Goal: Information Seeking & Learning: Understand process/instructions

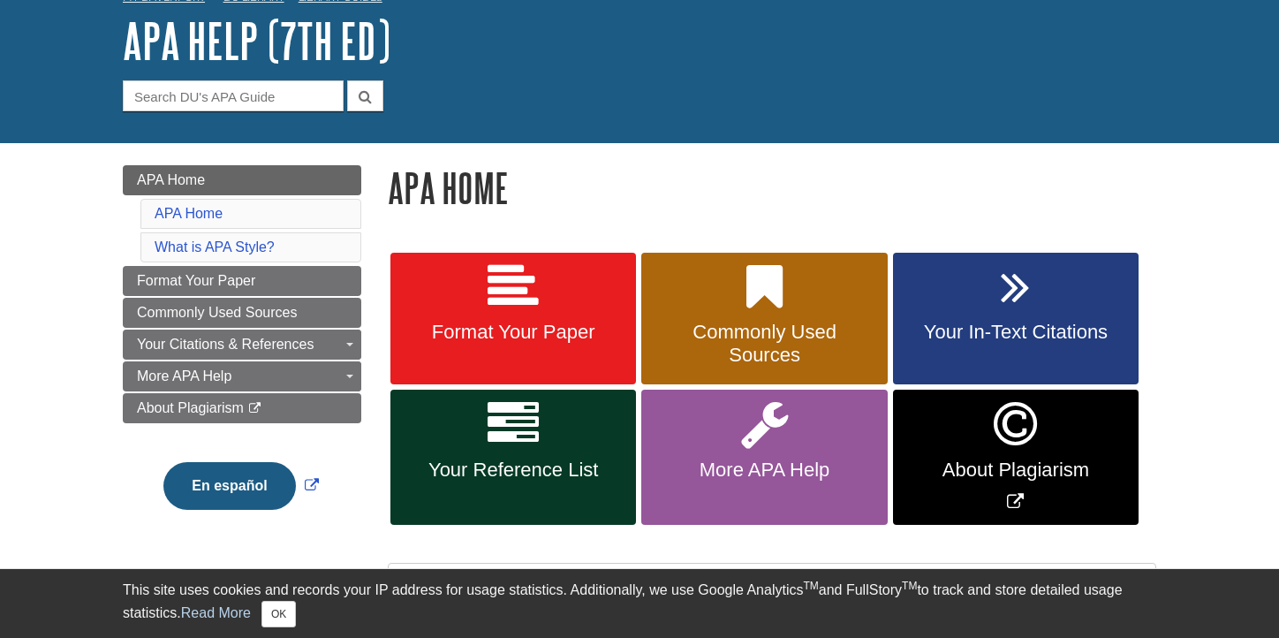
scroll to position [102, 0]
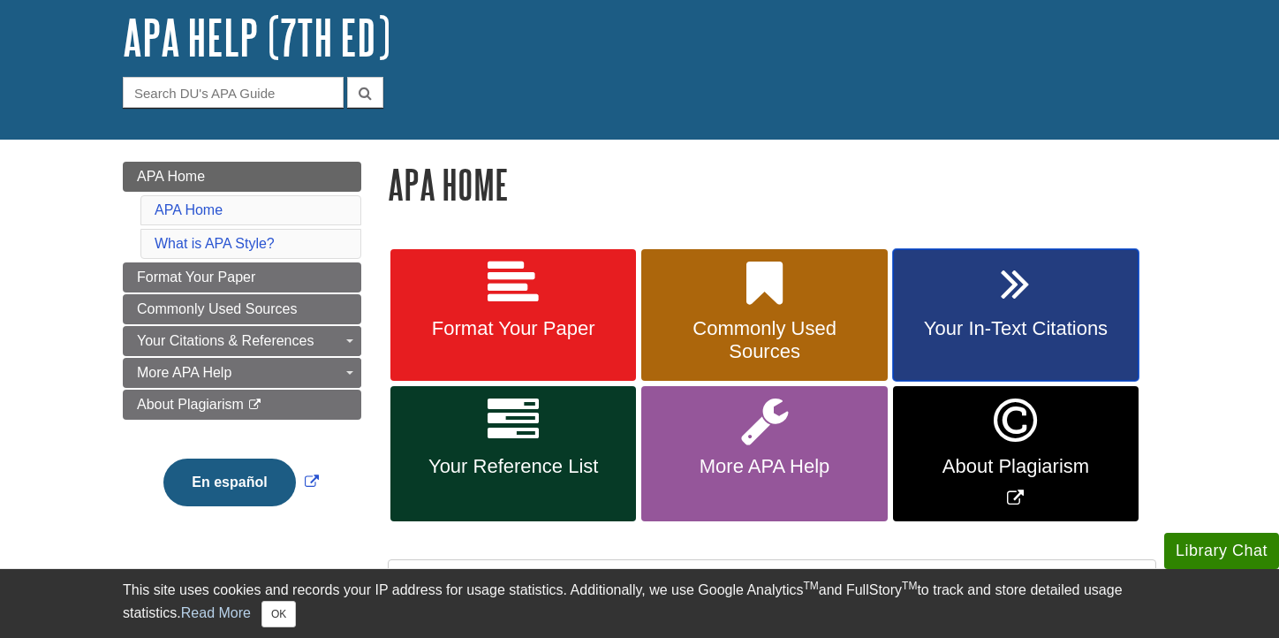
click at [948, 335] on span "Your In-Text Citations" at bounding box center [1015, 328] width 219 height 23
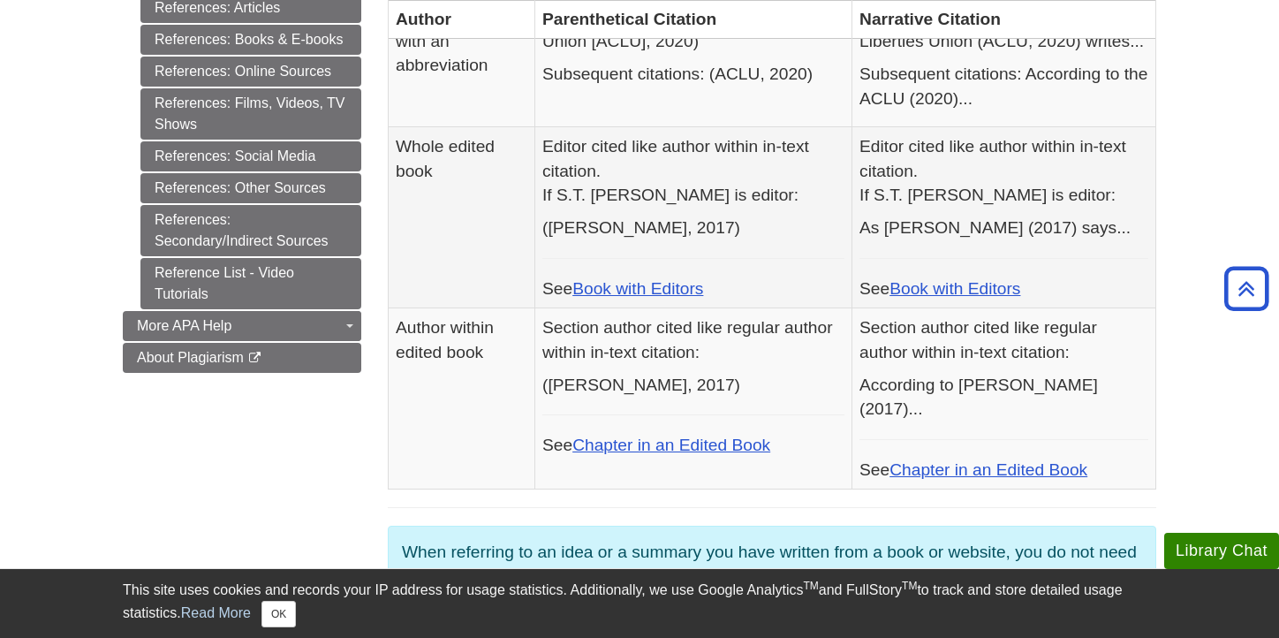
scroll to position [916, 0]
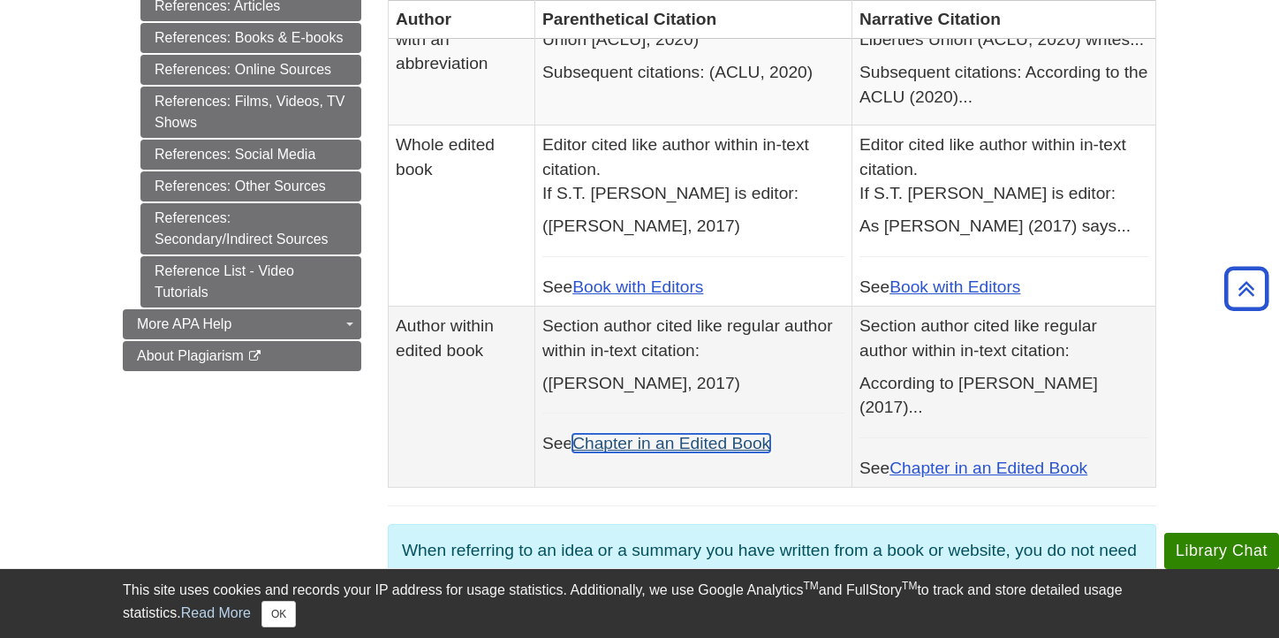
click at [738, 434] on link "Chapter in an Edited Book" at bounding box center [671, 443] width 198 height 19
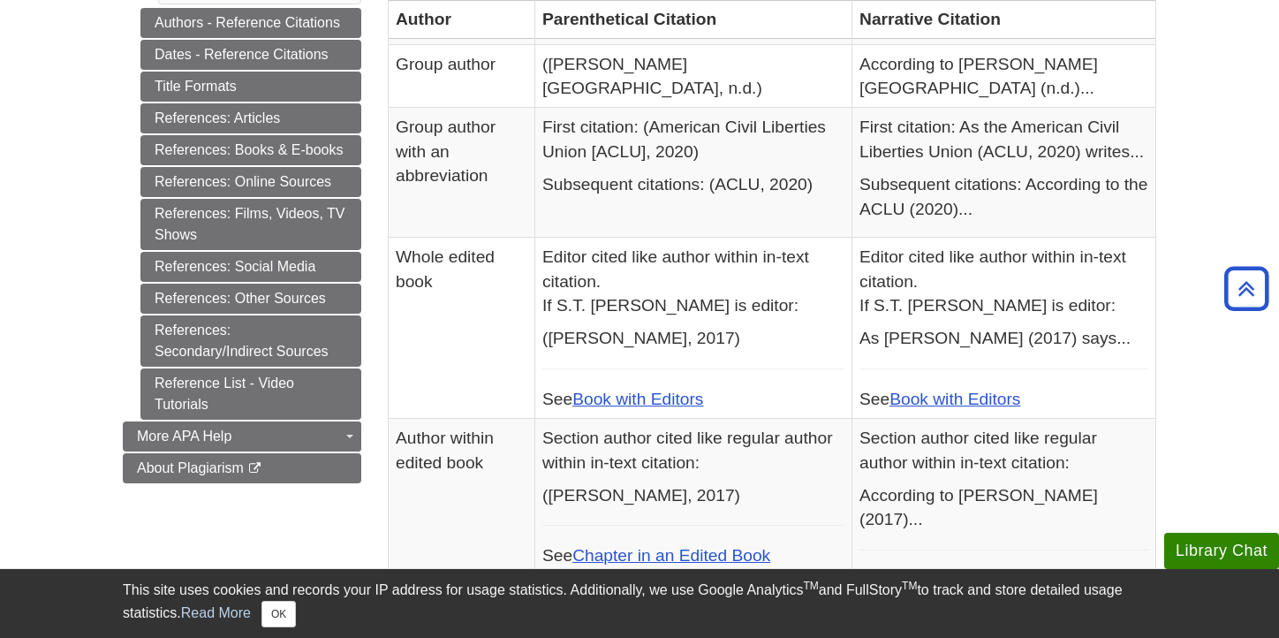
scroll to position [773, 0]
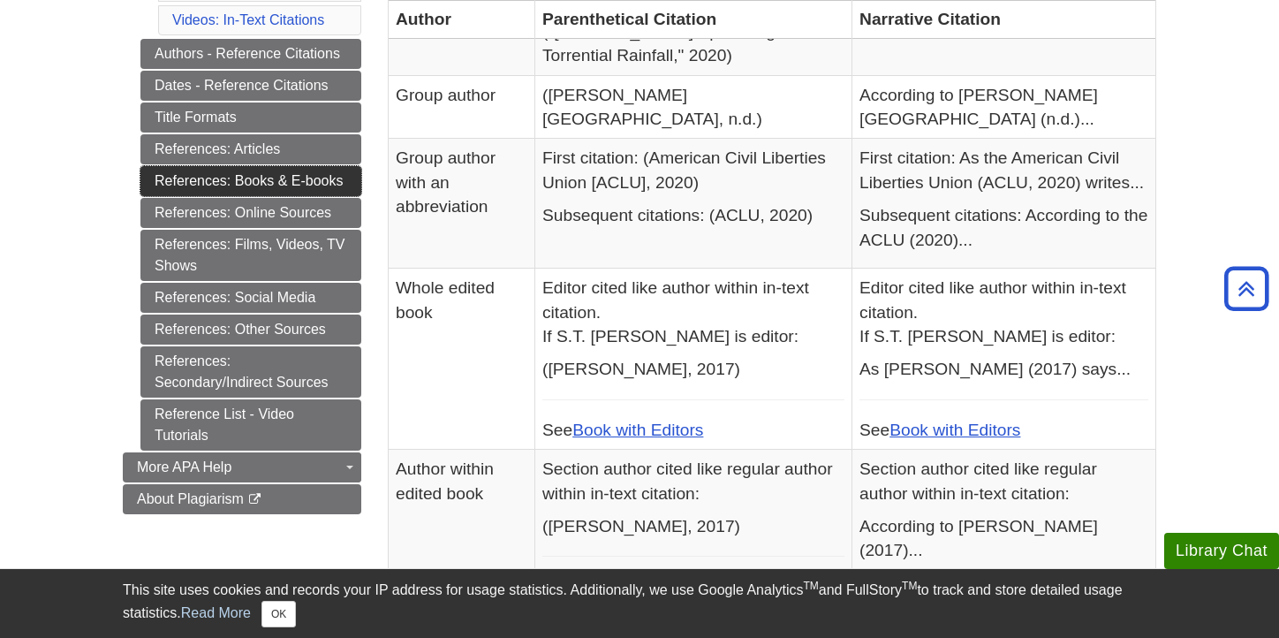
click at [302, 183] on link "References: Books & E-books" at bounding box center [250, 181] width 221 height 30
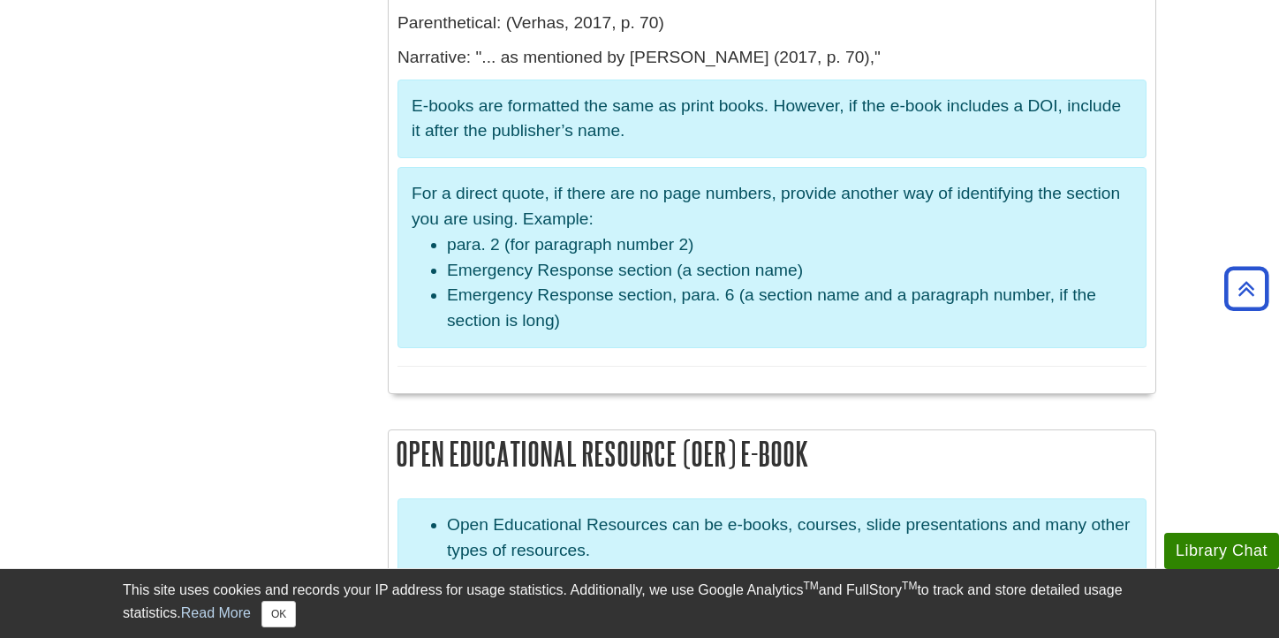
scroll to position [2904, 0]
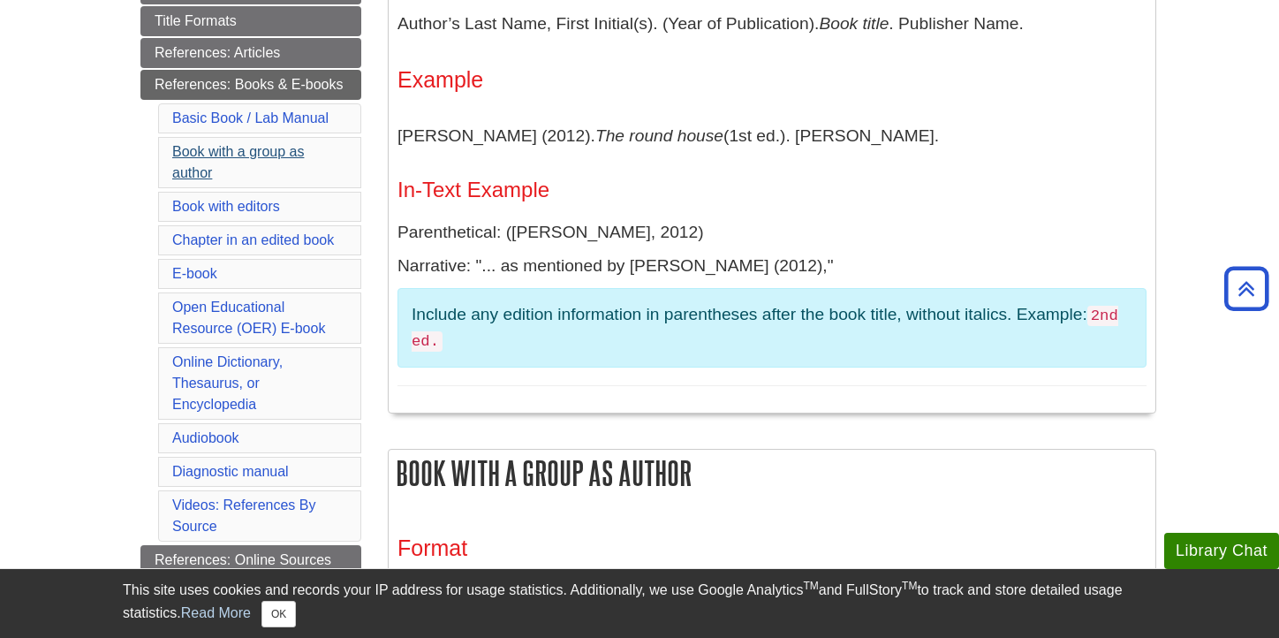
scroll to position [476, 0]
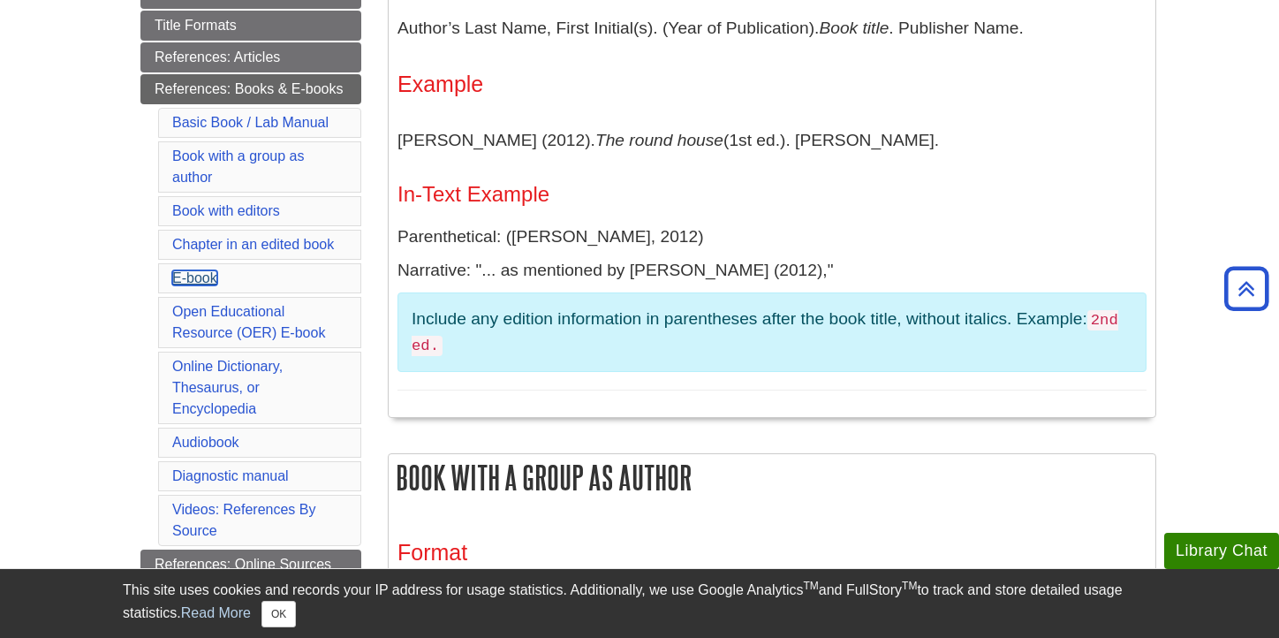
click at [199, 273] on link "E-book" at bounding box center [194, 277] width 45 height 15
